Goal: Book appointment/travel/reservation

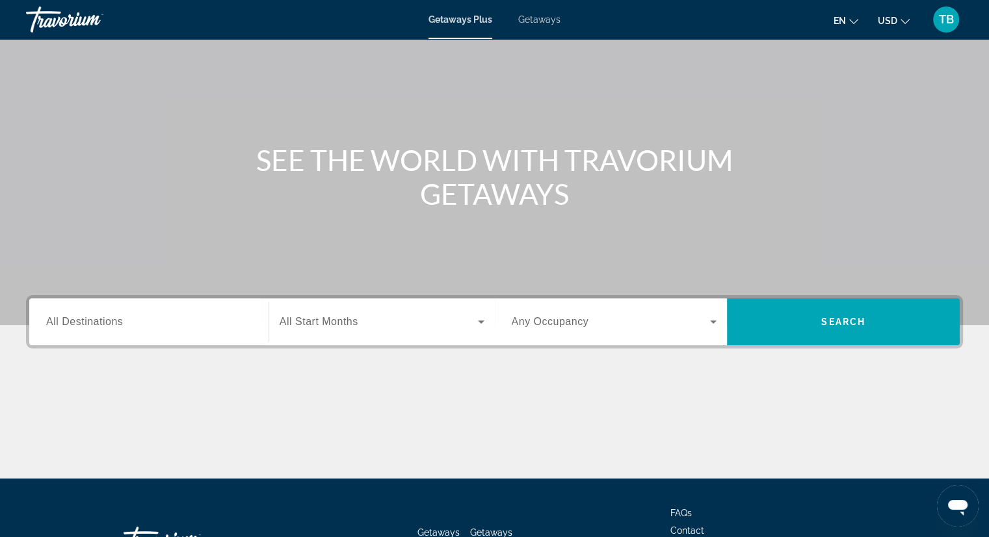
click at [187, 310] on div "Search widget" at bounding box center [149, 322] width 206 height 37
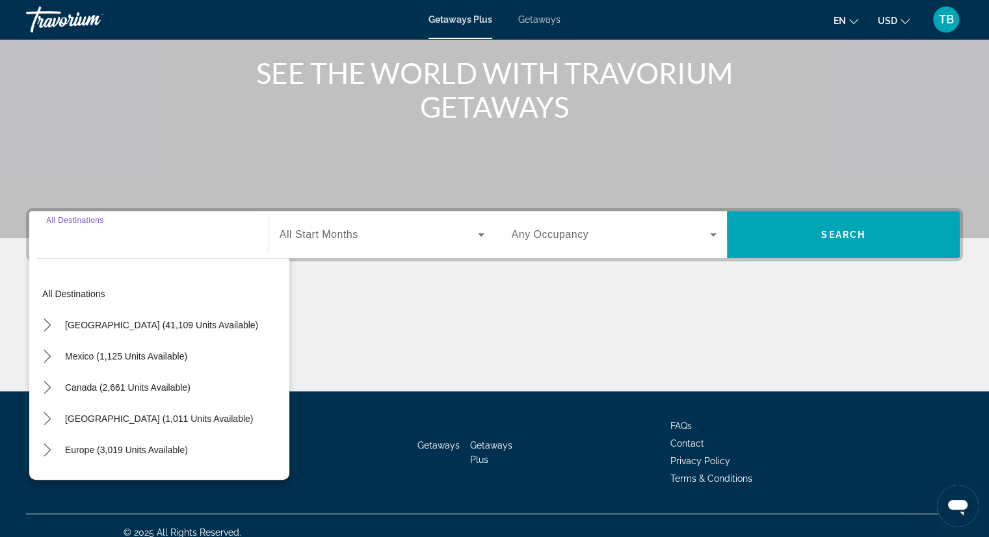
scroll to position [166, 0]
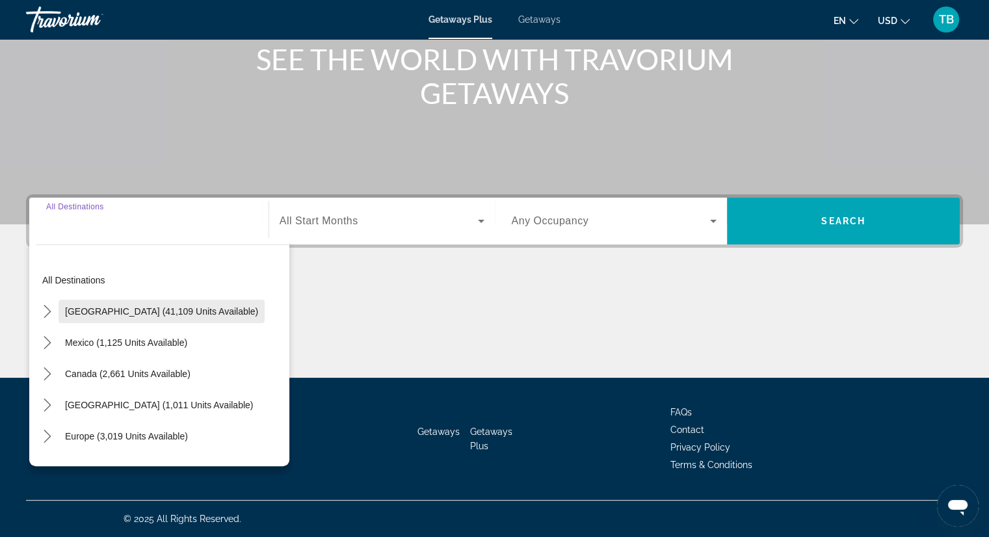
click at [180, 308] on span "United States (41,109 units available)" at bounding box center [161, 311] width 193 height 10
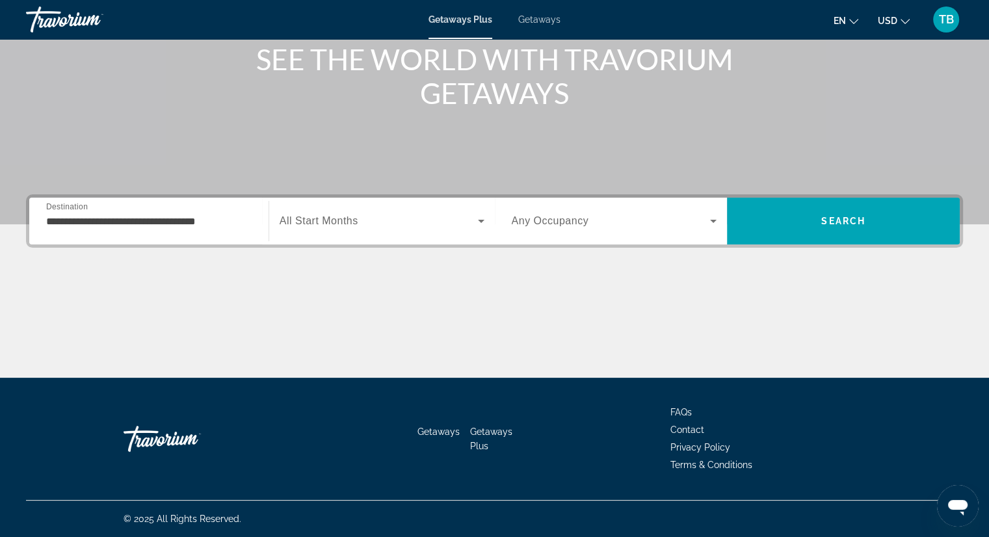
click at [91, 206] on div "**********" at bounding box center [149, 221] width 206 height 37
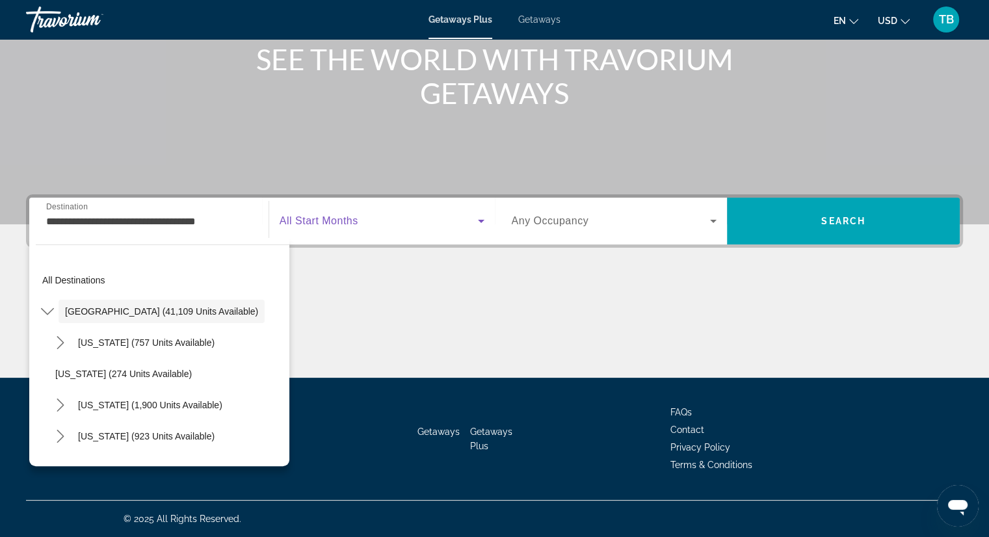
click at [373, 224] on span "Search widget" at bounding box center [379, 221] width 198 height 16
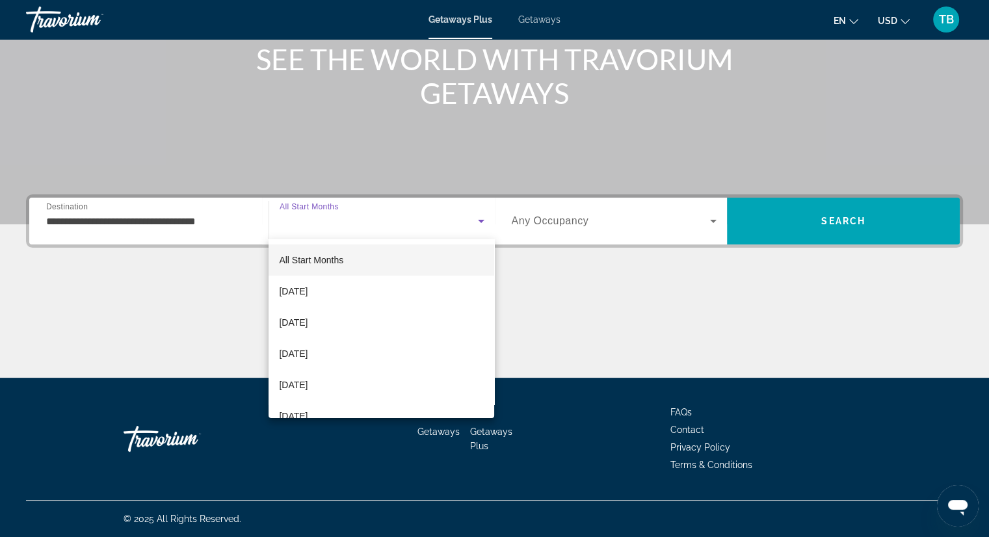
click at [229, 217] on div at bounding box center [494, 268] width 989 height 537
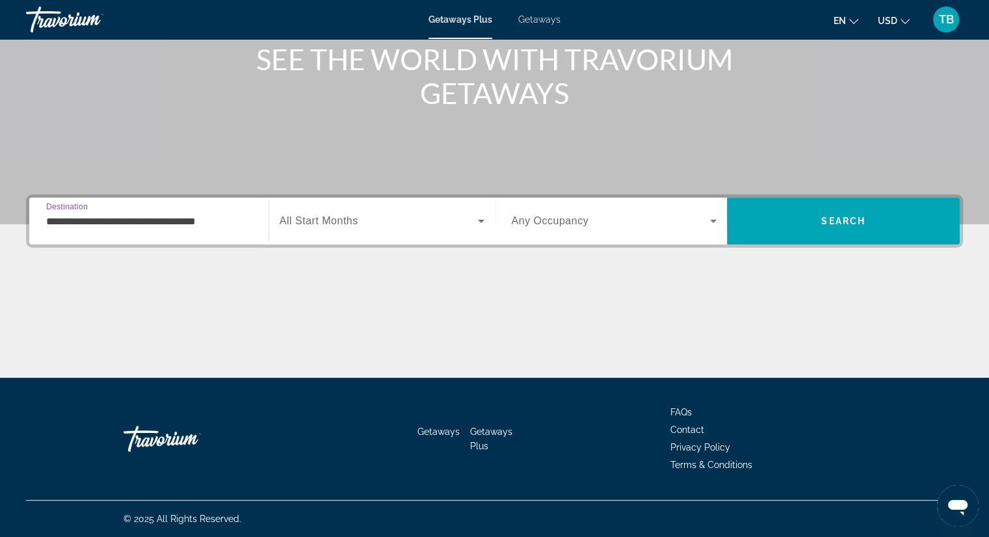
click at [228, 217] on input "**********" at bounding box center [149, 222] width 206 height 16
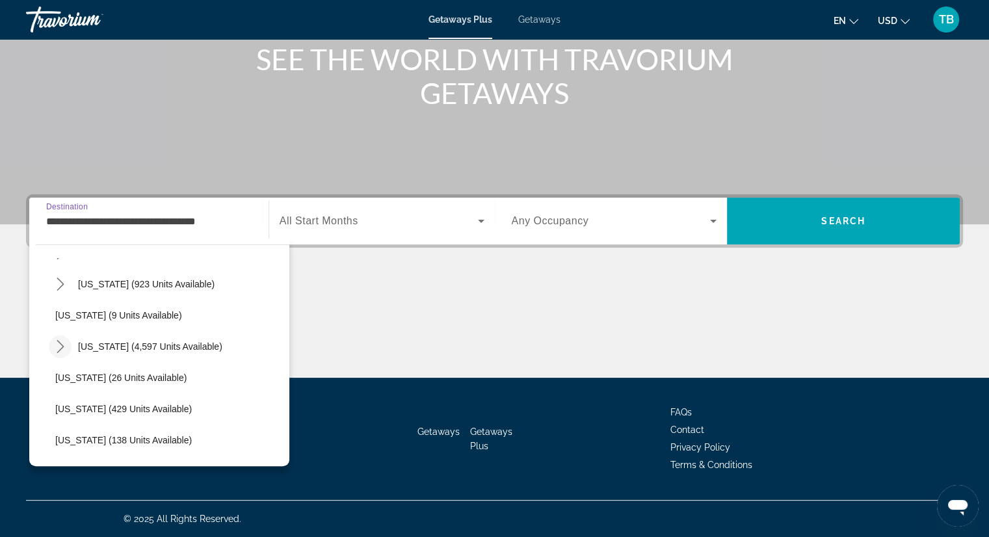
scroll to position [130, 0]
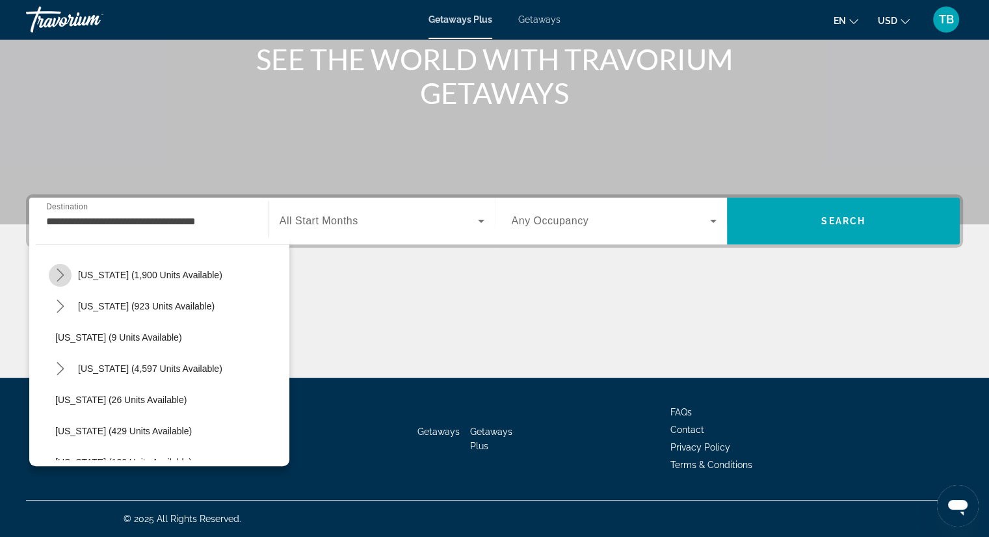
click at [59, 277] on icon "Toggle California (1,900 units available) submenu" at bounding box center [60, 275] width 13 height 13
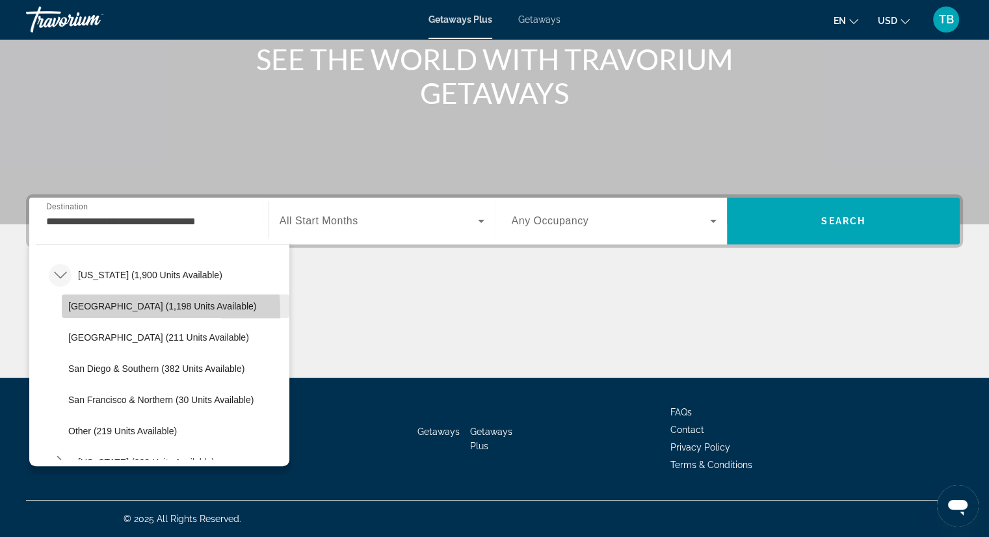
click at [85, 313] on span "Select destination: Lake Tahoe (1,198 units available)" at bounding box center [176, 306] width 228 height 31
type input "**********"
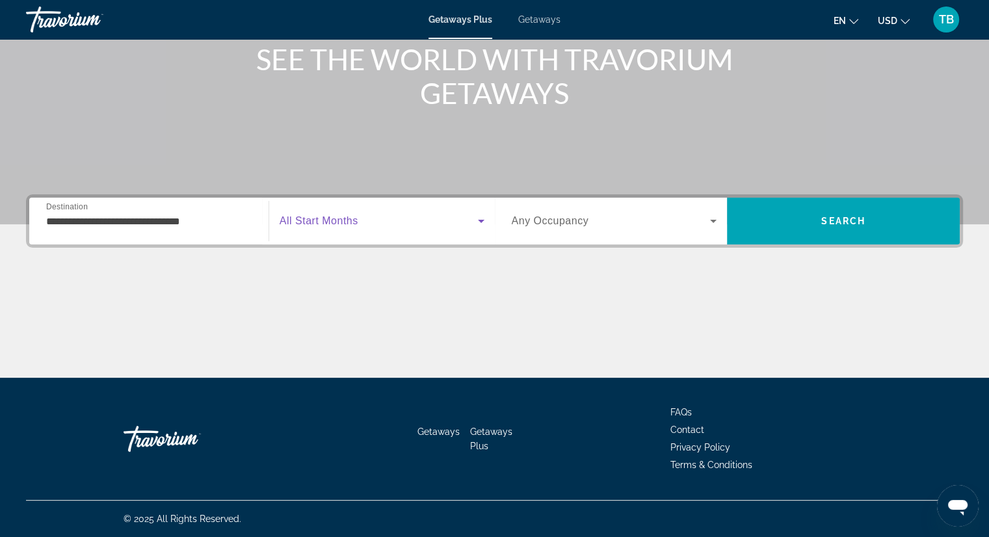
click at [479, 217] on icon "Search widget" at bounding box center [481, 221] width 16 height 16
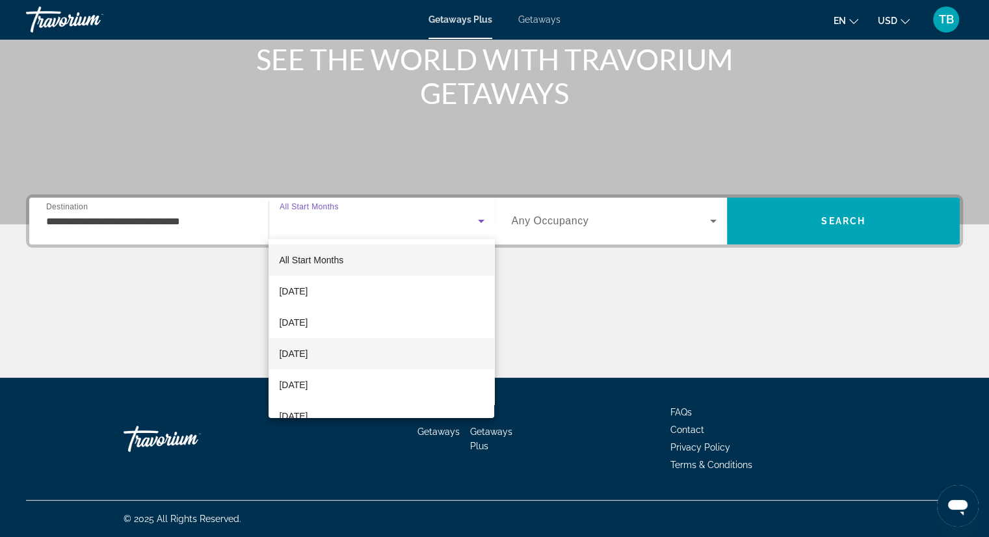
click at [393, 344] on mat-option "[DATE]" at bounding box center [382, 353] width 226 height 31
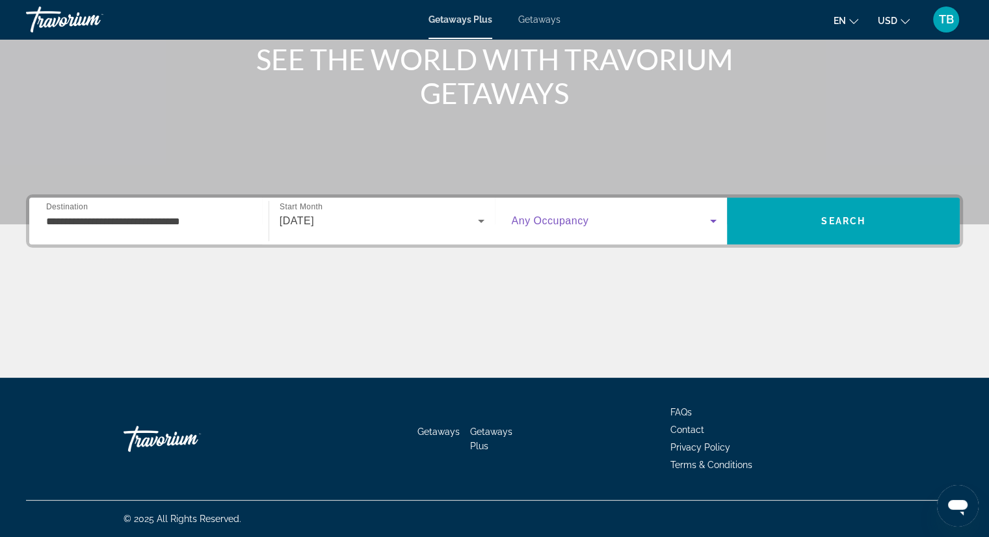
click at [591, 222] on span "Search widget" at bounding box center [611, 221] width 199 height 16
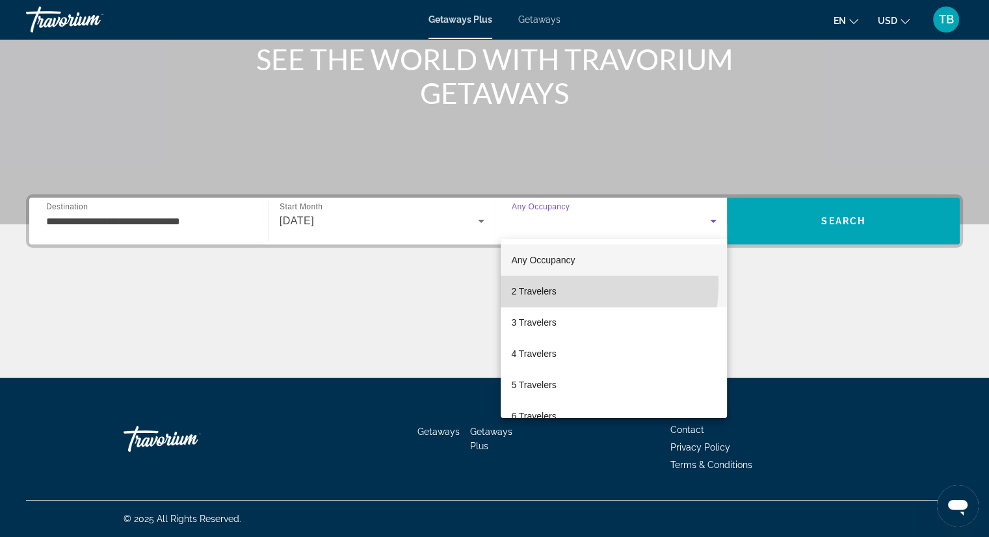
click at [563, 285] on mat-option "2 Travelers" at bounding box center [614, 291] width 226 height 31
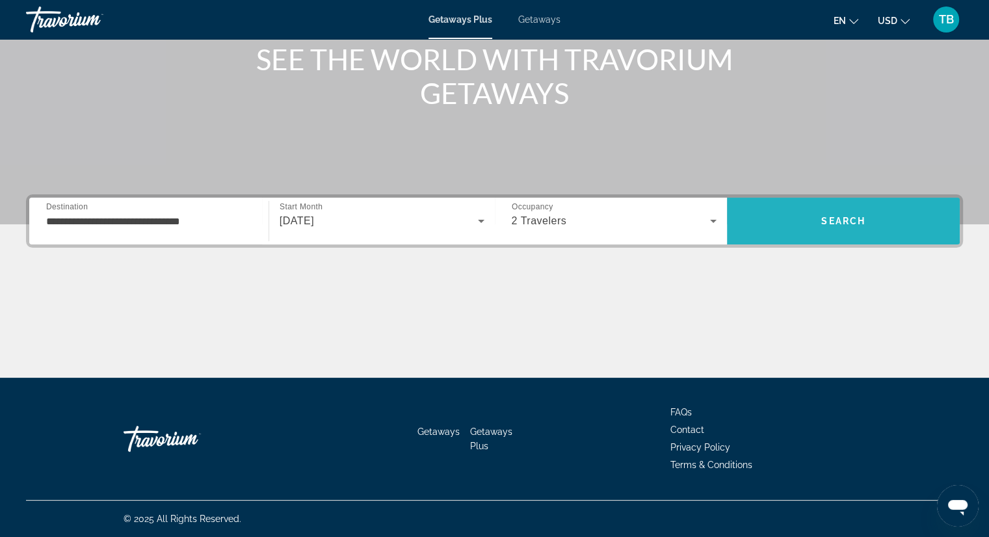
click at [806, 235] on span "Search" at bounding box center [843, 221] width 233 height 31
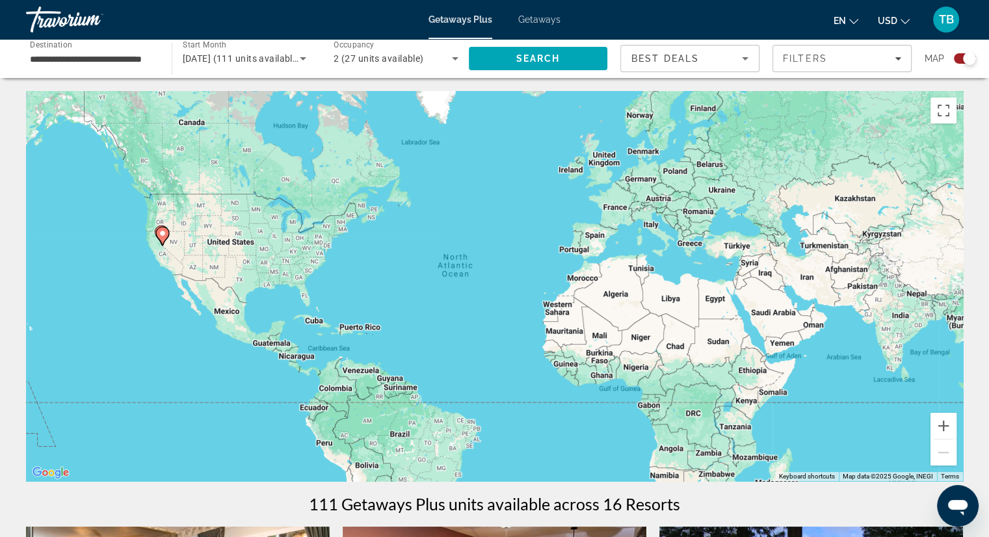
click at [972, 58] on div "Search widget" at bounding box center [969, 58] width 13 height 13
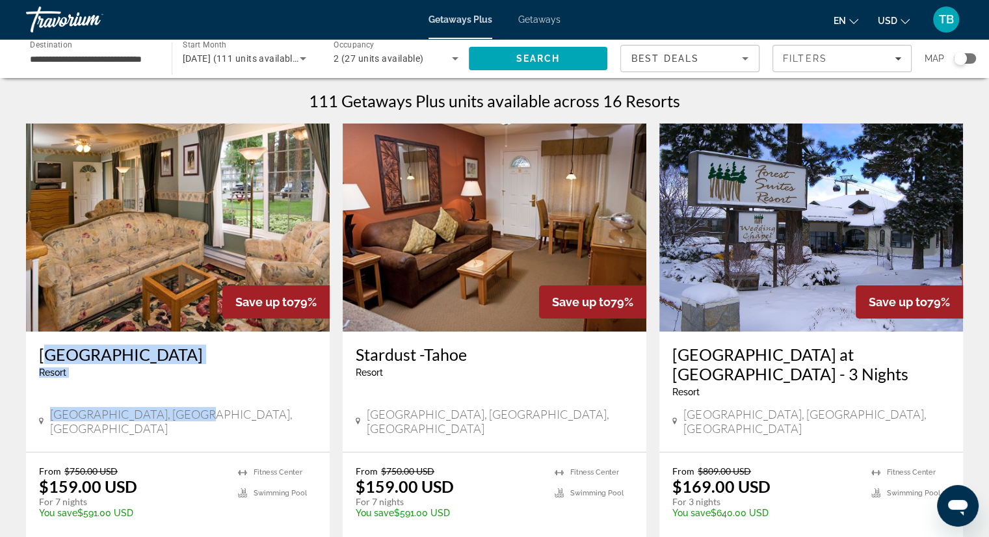
drag, startPoint x: 39, startPoint y: 336, endPoint x: 220, endPoint y: 435, distance: 206.1
click at [220, 435] on div "Americana Village Resort - This is an adults only resort South Lake Tahoe, CA, …" at bounding box center [178, 392] width 304 height 120
copy div "Americana Village Resort - This is an adults only resort South Lake Tahoe, CA, …"
click at [79, 25] on div "Travorium" at bounding box center [91, 20] width 130 height 34
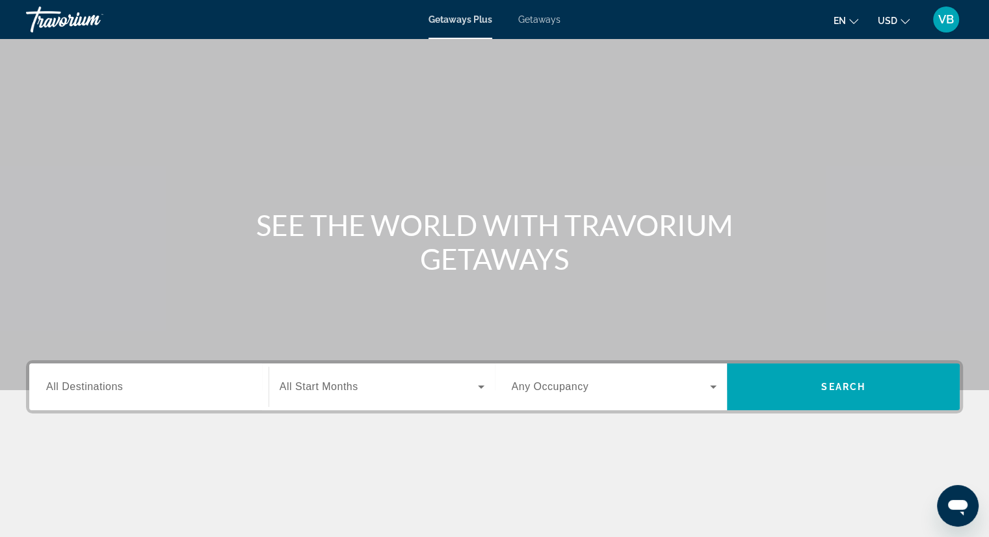
click at [95, 390] on span "All Destinations" at bounding box center [84, 386] width 77 height 11
click at [95, 390] on input "Destination All Destinations" at bounding box center [149, 388] width 206 height 16
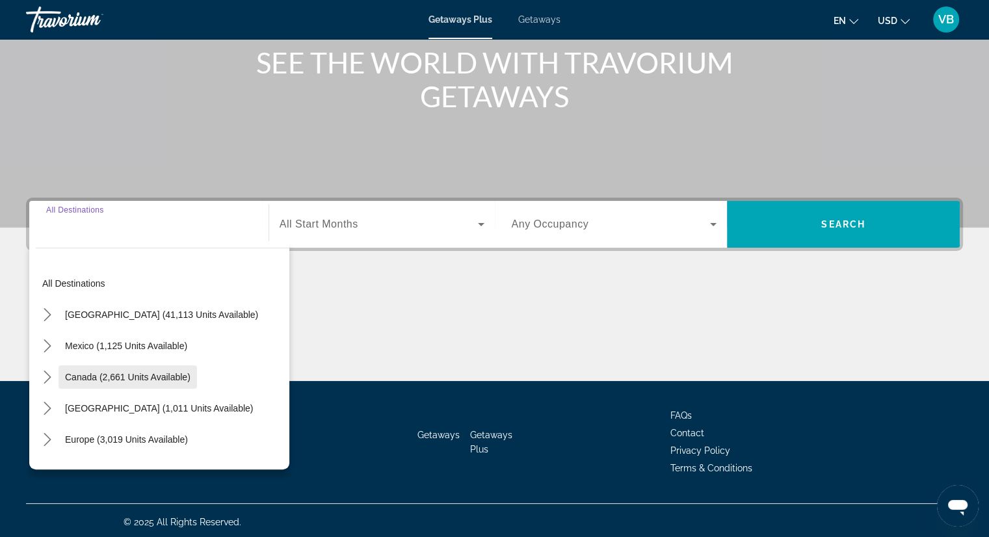
scroll to position [166, 0]
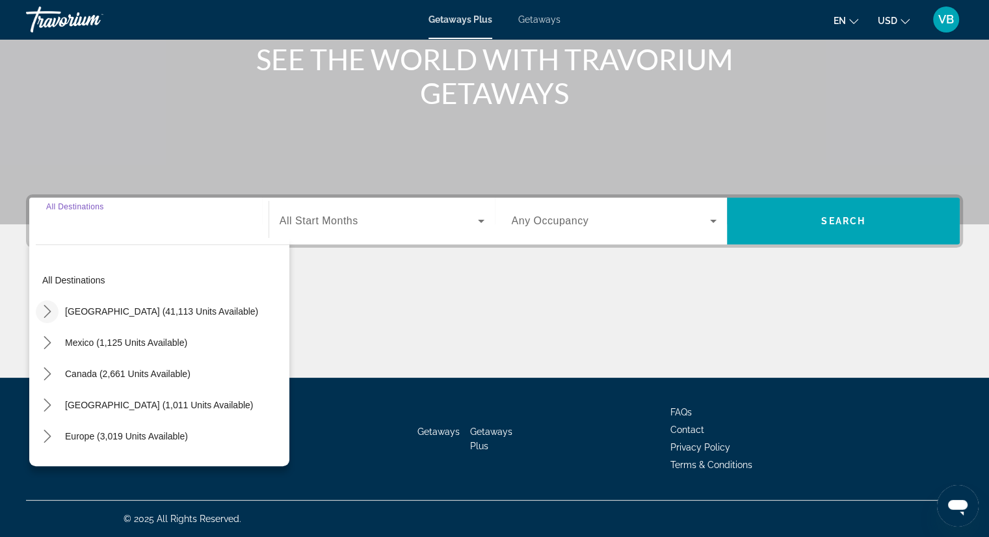
click at [42, 313] on icon "Toggle United States (41,113 units available) submenu" at bounding box center [47, 311] width 13 height 13
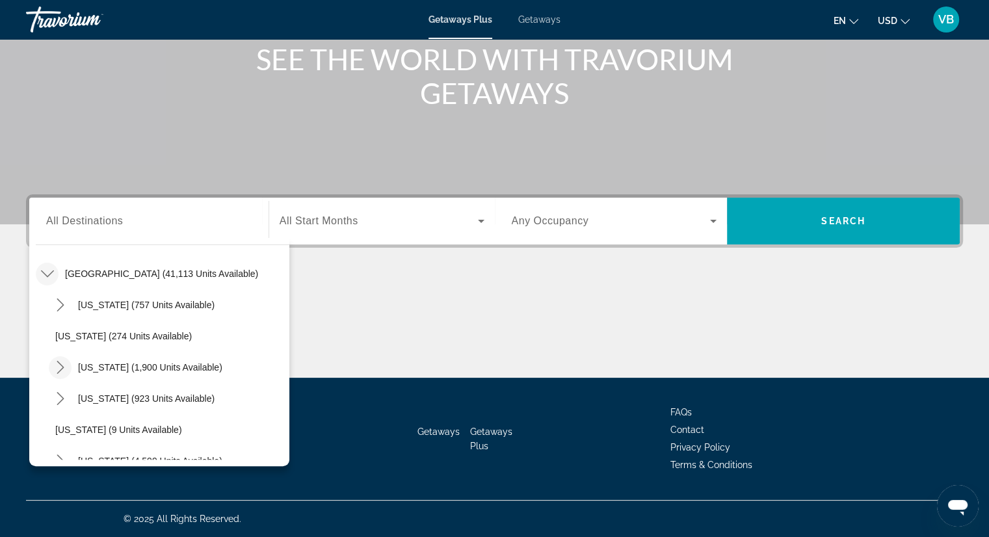
click at [58, 373] on mat-icon "Toggle California (1,900 units available) submenu" at bounding box center [60, 367] width 23 height 23
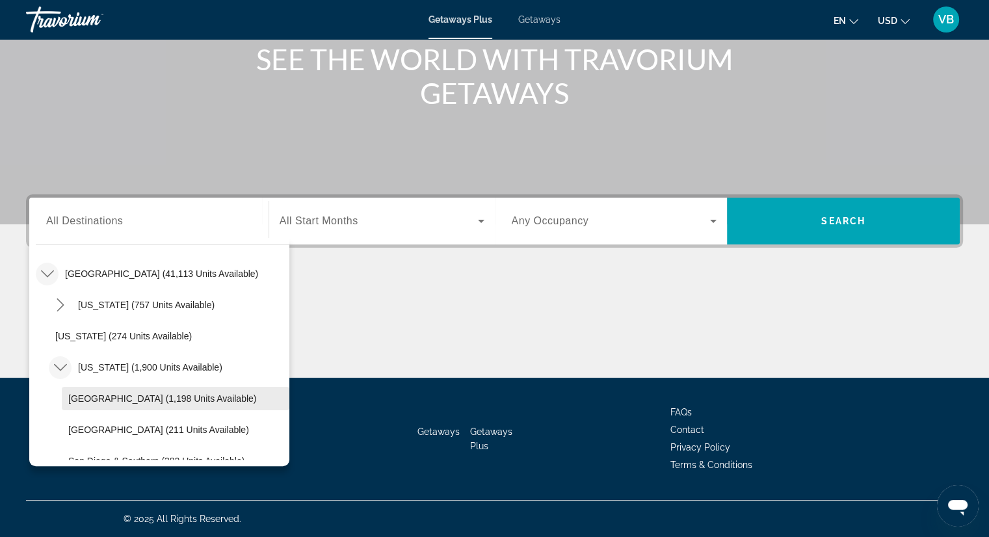
click at [81, 393] on span "[GEOGRAPHIC_DATA] (1,198 units available)" at bounding box center [162, 398] width 188 height 10
type input "**********"
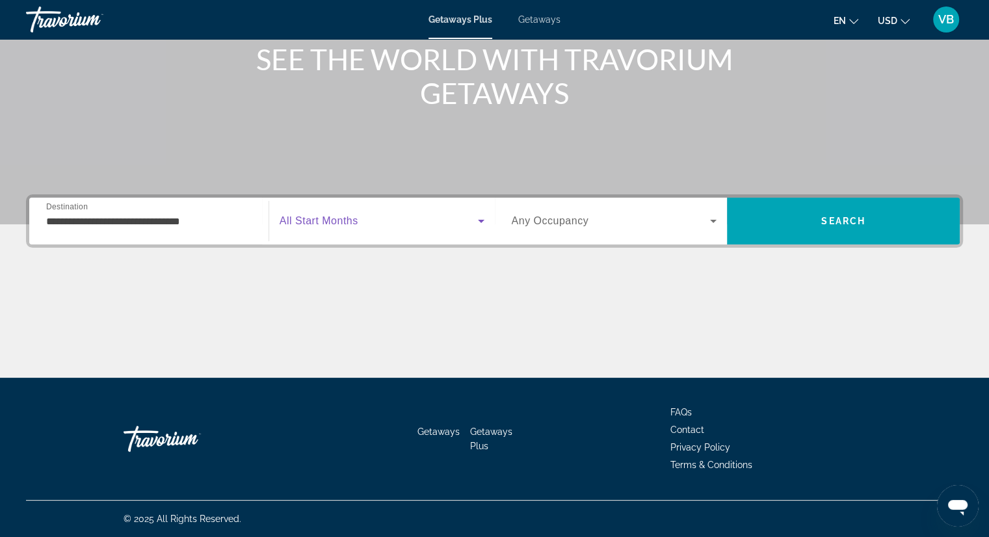
click at [473, 224] on icon "Search widget" at bounding box center [481, 221] width 16 height 16
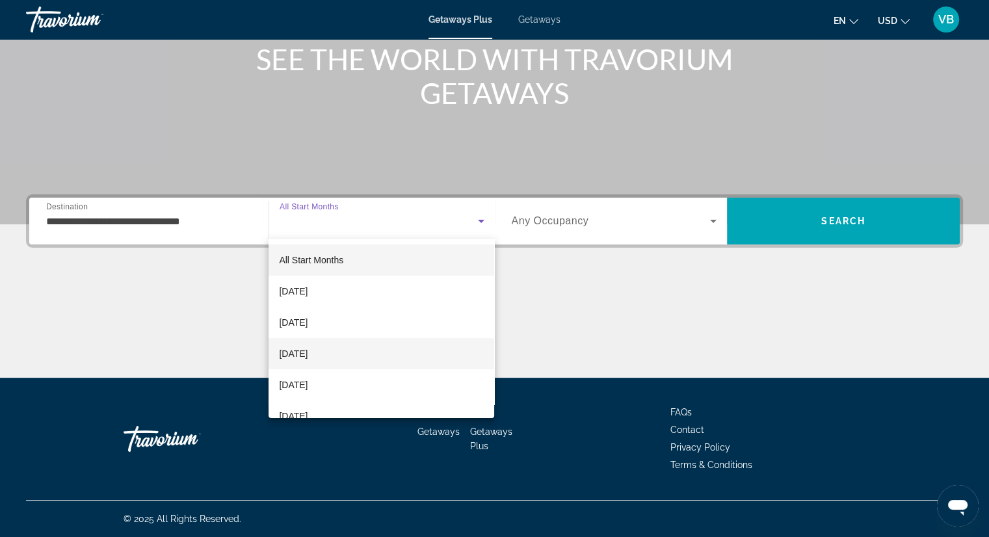
click at [358, 354] on mat-option "[DATE]" at bounding box center [382, 353] width 226 height 31
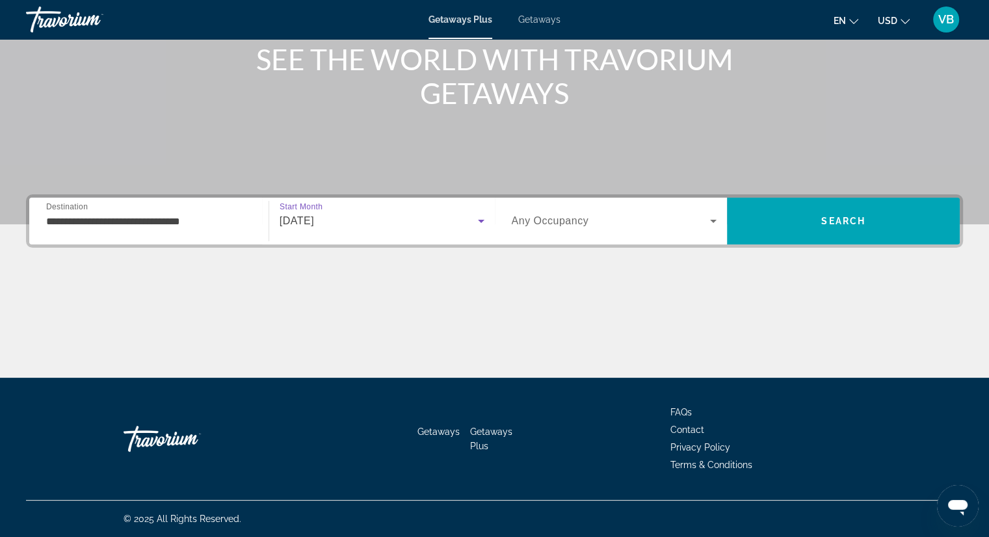
click at [656, 227] on span "Search widget" at bounding box center [611, 221] width 199 height 16
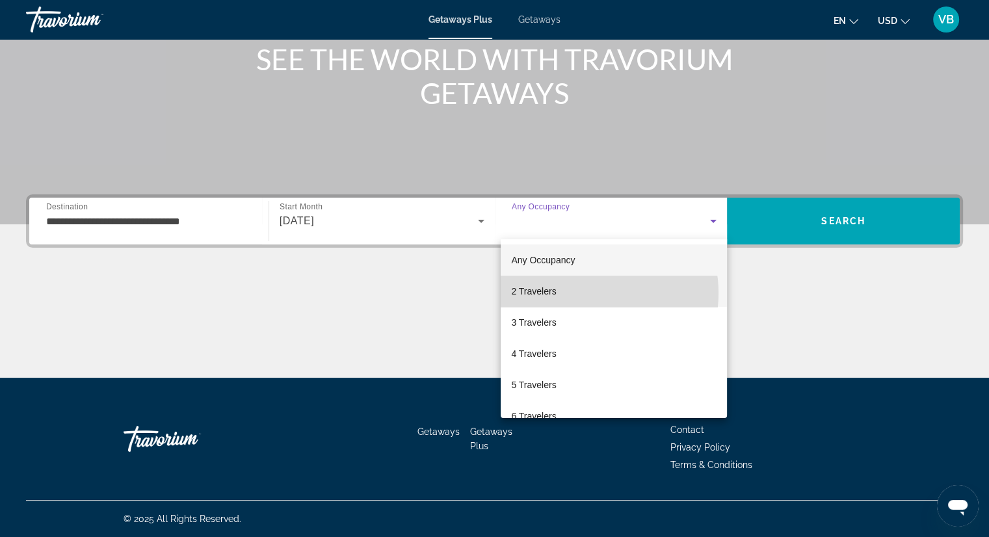
click at [584, 293] on mat-option "2 Travelers" at bounding box center [614, 291] width 226 height 31
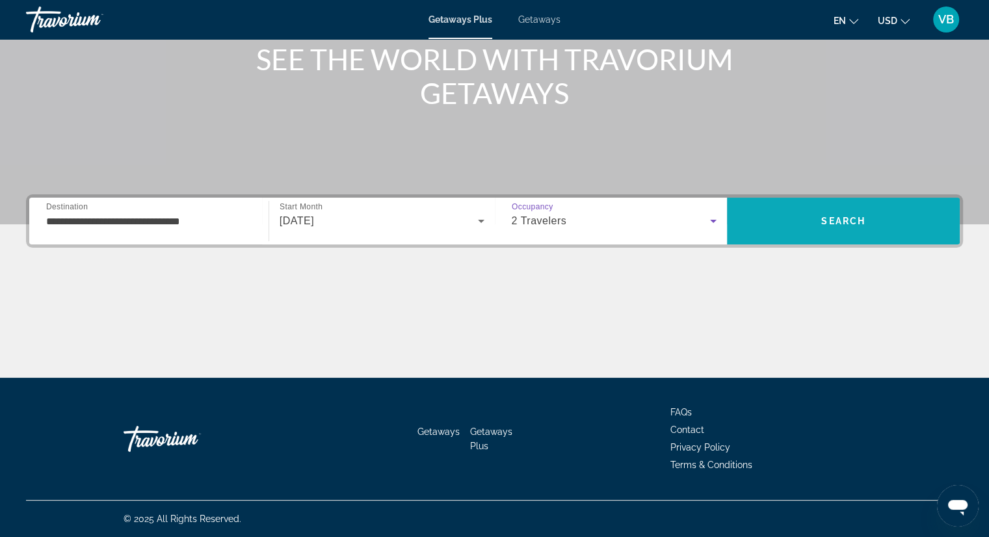
click at [825, 232] on span "Search" at bounding box center [843, 221] width 233 height 31
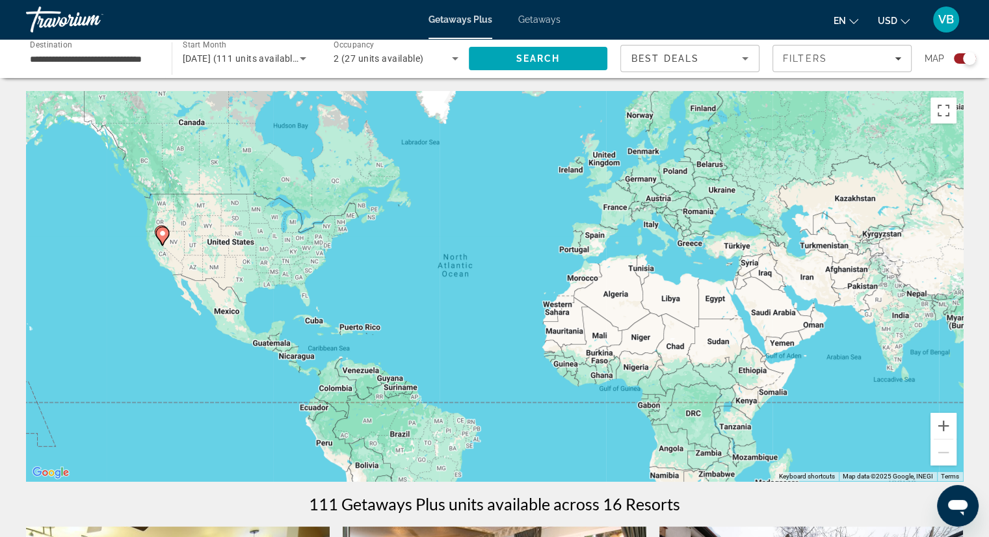
drag, startPoint x: 970, startPoint y: 58, endPoint x: 953, endPoint y: 56, distance: 17.0
click at [969, 57] on div "Search widget" at bounding box center [969, 58] width 13 height 13
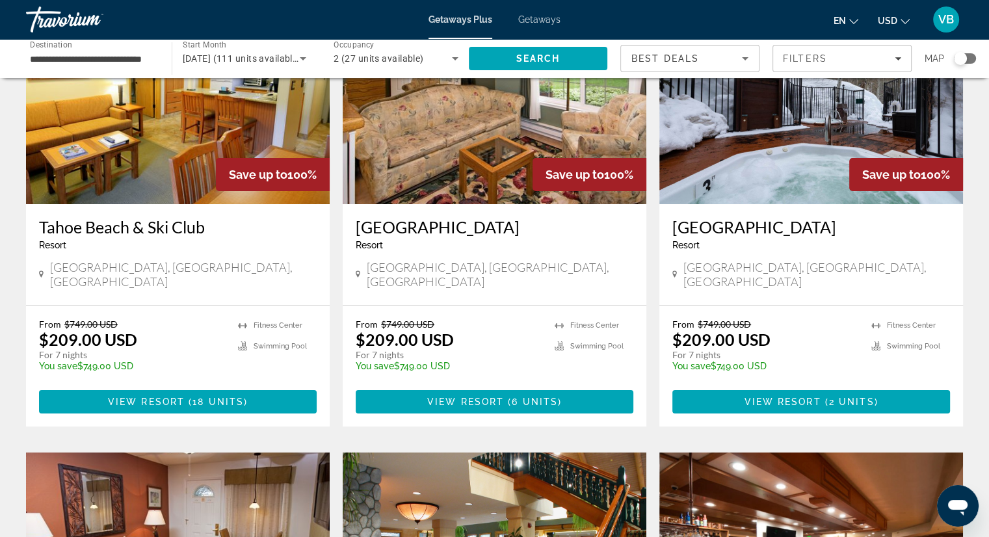
scroll to position [130, 0]
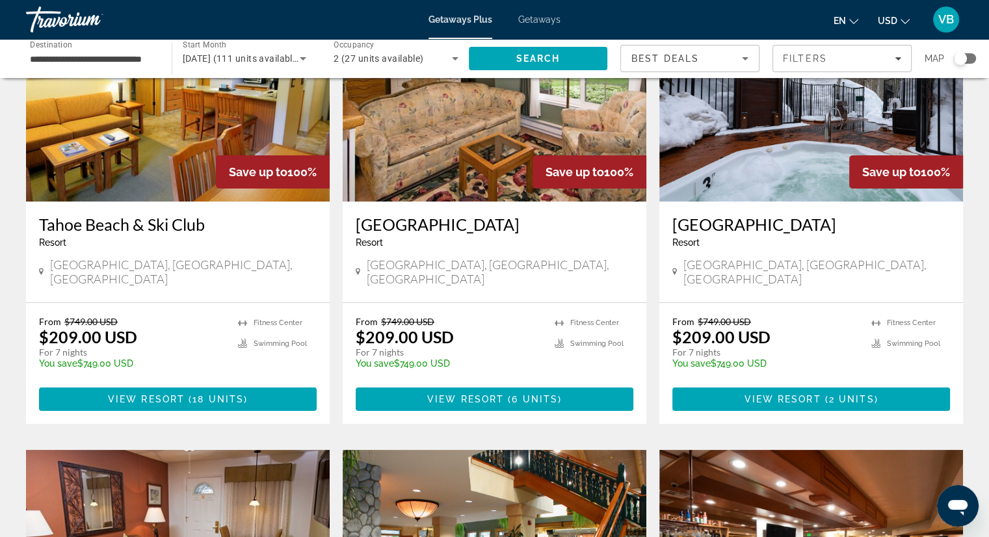
click at [461, 226] on h3 "[GEOGRAPHIC_DATA]" at bounding box center [495, 225] width 278 height 20
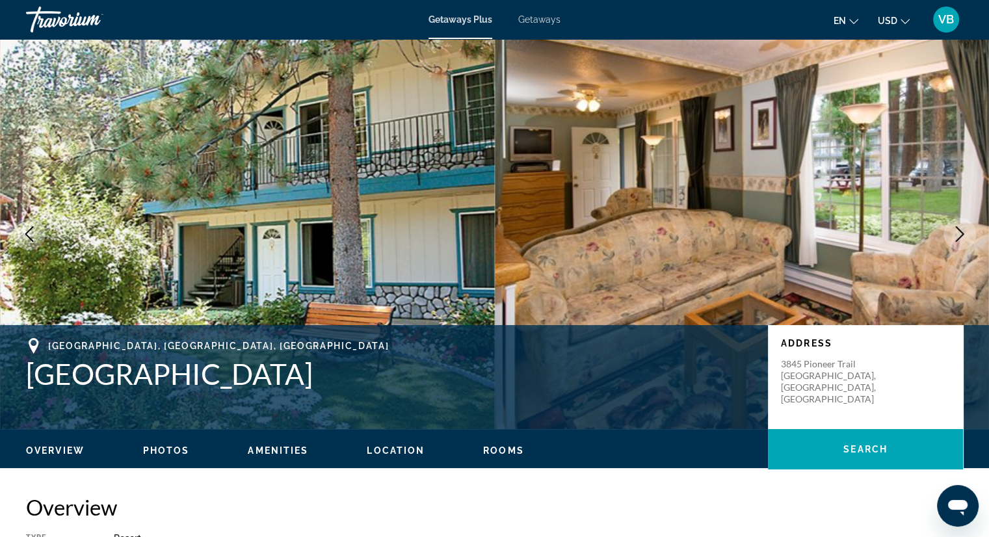
click at [965, 228] on icon "Next image" at bounding box center [960, 234] width 16 height 16
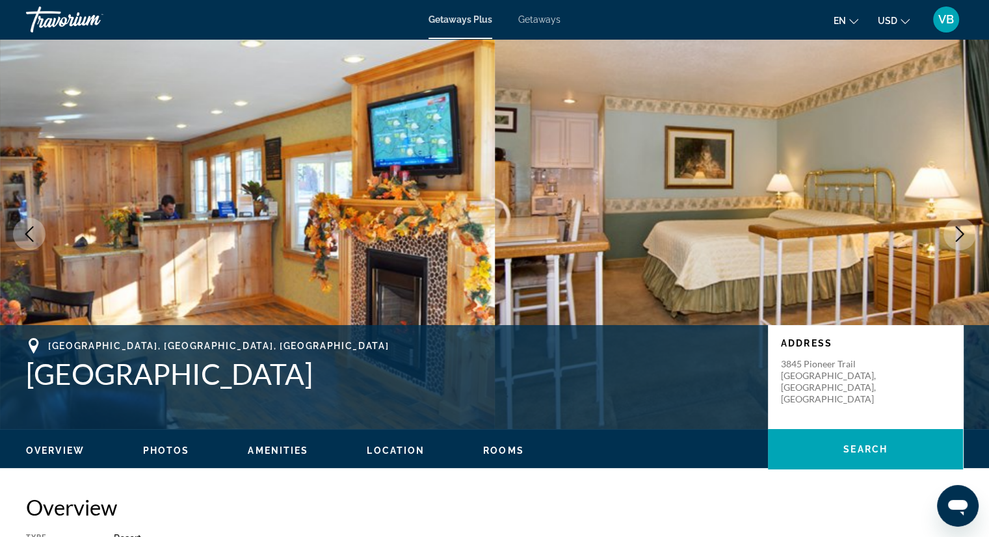
click at [964, 228] on button "Next image" at bounding box center [960, 234] width 33 height 33
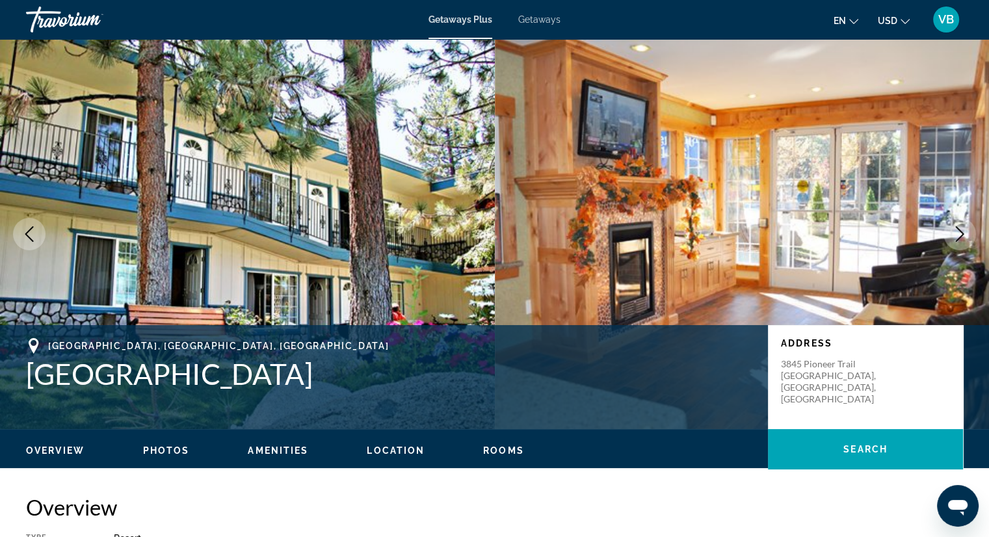
click at [963, 227] on icon "Next image" at bounding box center [960, 234] width 16 height 16
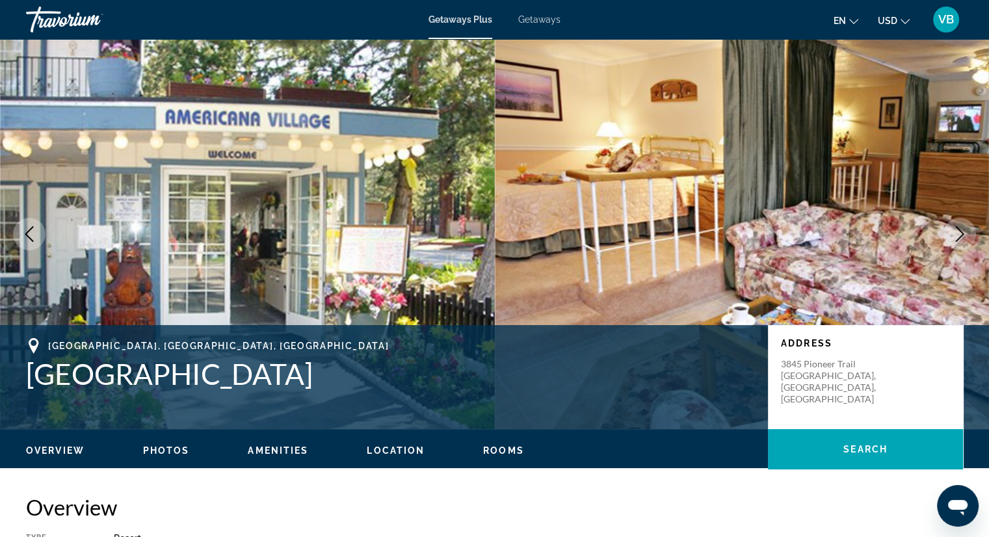
click at [957, 232] on icon "Next image" at bounding box center [960, 234] width 16 height 16
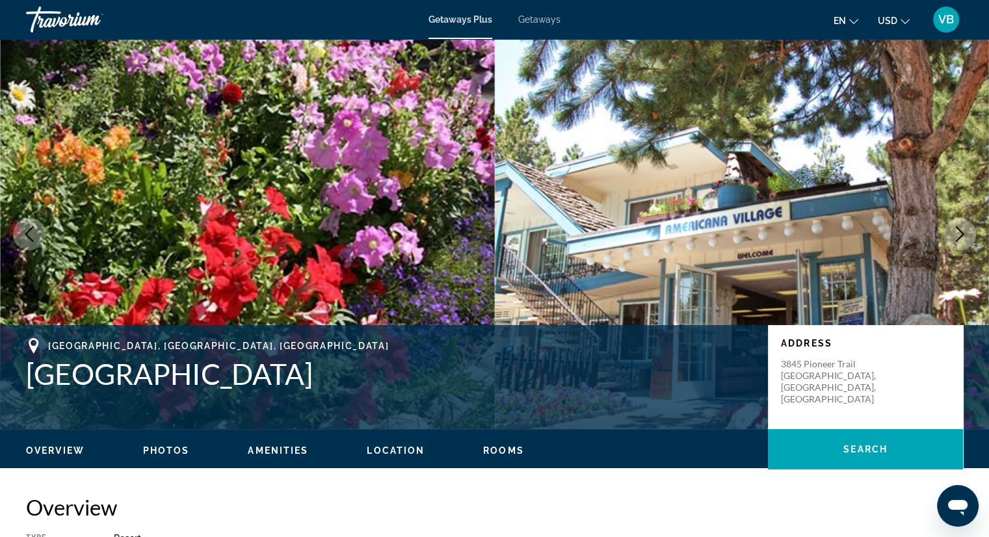
click at [957, 232] on icon "Next image" at bounding box center [960, 234] width 16 height 16
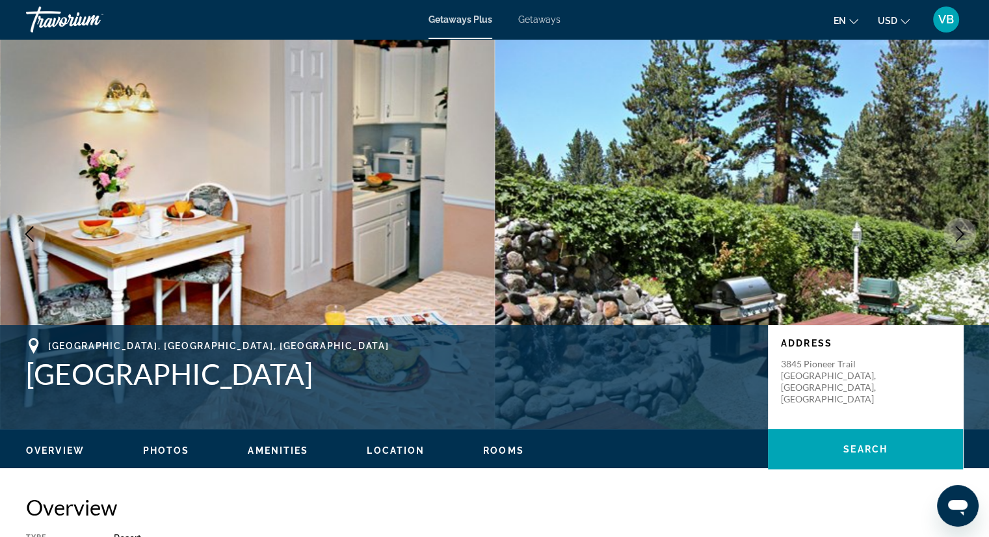
click at [957, 232] on icon "Next image" at bounding box center [960, 234] width 16 height 16
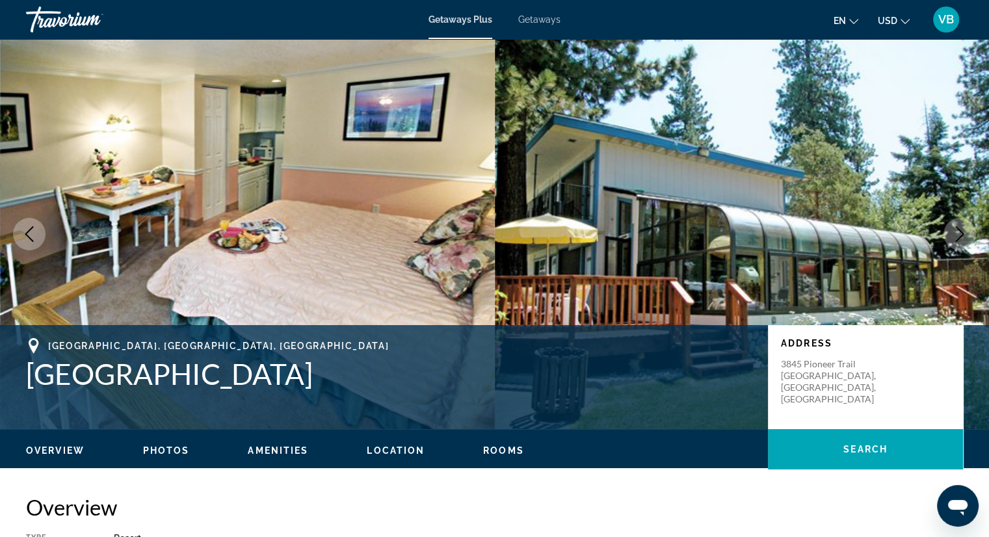
drag, startPoint x: 37, startPoint y: 342, endPoint x: 174, endPoint y: 376, distance: 141.3
click at [174, 376] on div "[GEOGRAPHIC_DATA], [GEOGRAPHIC_DATA], [GEOGRAPHIC_DATA] [GEOGRAPHIC_DATA]" at bounding box center [390, 364] width 729 height 53
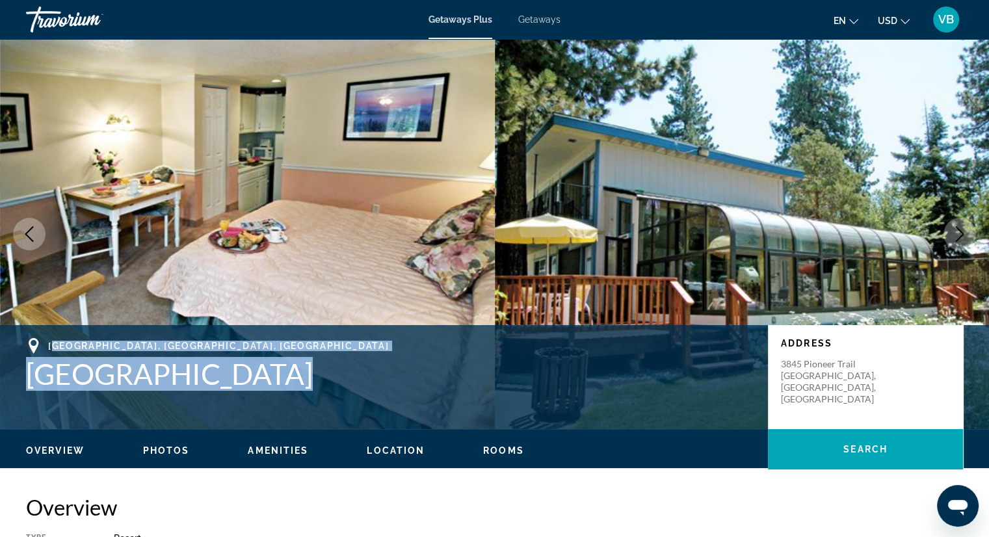
drag, startPoint x: 52, startPoint y: 345, endPoint x: 300, endPoint y: 390, distance: 252.6
click at [300, 390] on div "[GEOGRAPHIC_DATA], [GEOGRAPHIC_DATA], [GEOGRAPHIC_DATA] [GEOGRAPHIC_DATA]" at bounding box center [390, 364] width 729 height 53
copy div "outh [GEOGRAPHIC_DATA], [GEOGRAPHIC_DATA], [GEOGRAPHIC_DATA] [GEOGRAPHIC_DATA]"
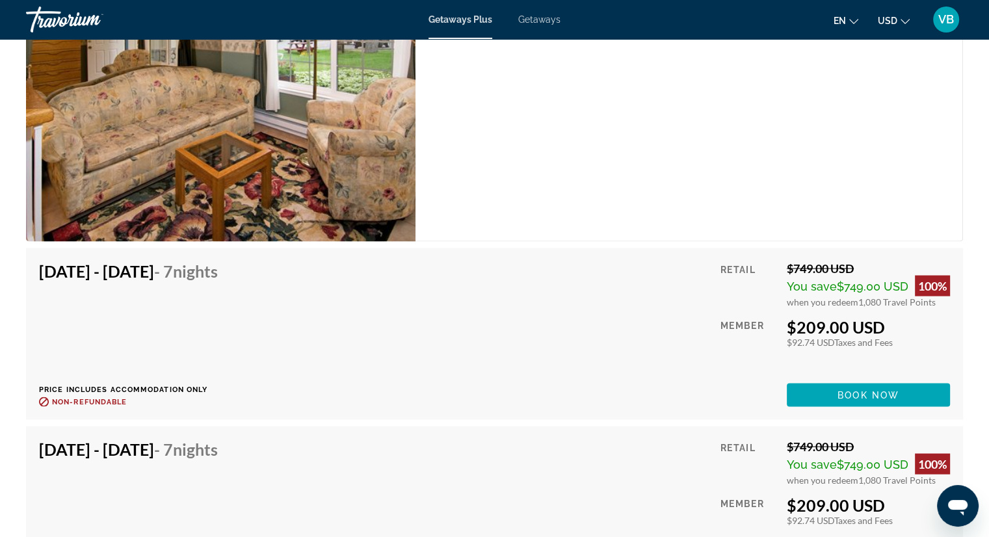
scroll to position [2591, 0]
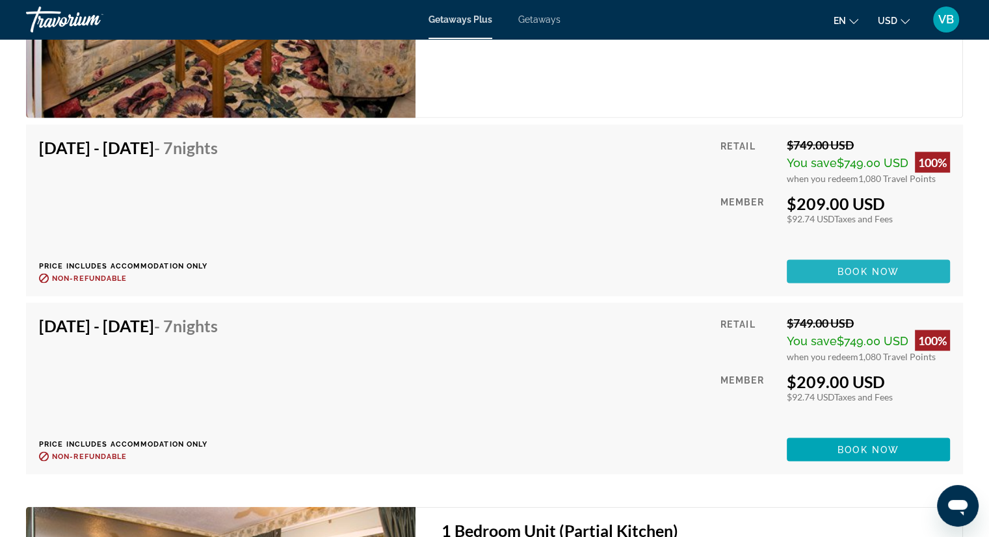
click at [812, 269] on span "Main content" at bounding box center [868, 271] width 163 height 31
